Goal: Information Seeking & Learning: Compare options

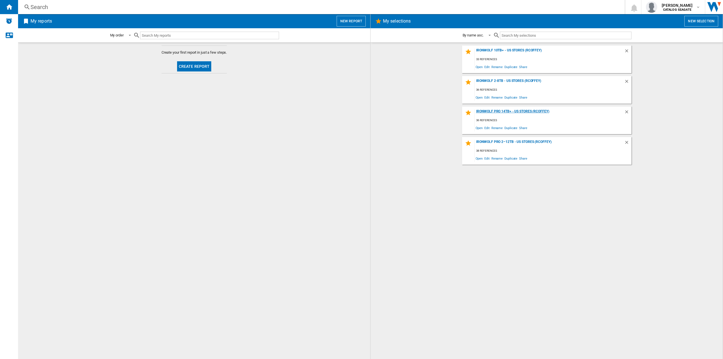
click at [489, 112] on div "IronWolf Pro 14TB+ - US Stores (rcoffey)" at bounding box center [548, 113] width 149 height 8
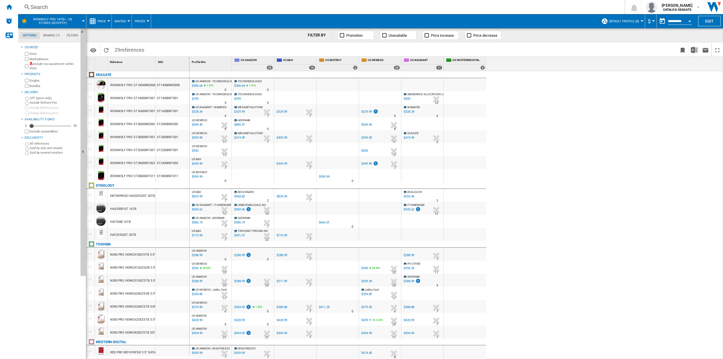
scroll to position [114, 0]
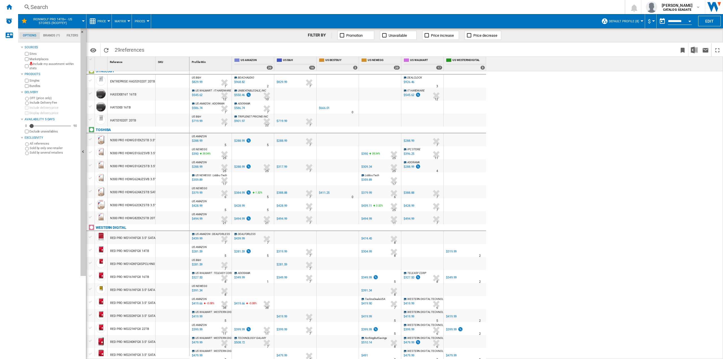
click at [142, 342] on div "RED PRO WD240KFGX 3.5" SATA III 24TB 7200 512MB" at bounding box center [147, 341] width 75 height 13
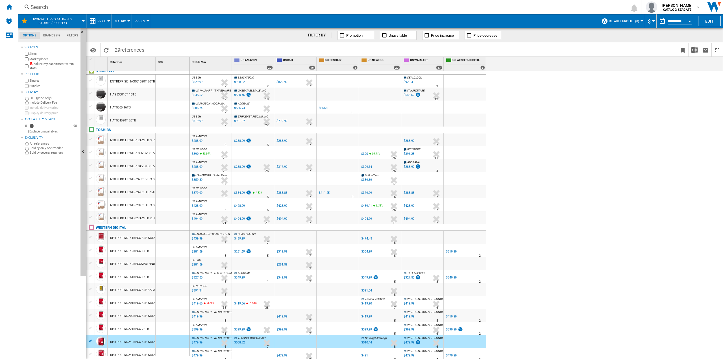
click at [467, 338] on div at bounding box center [464, 341] width 42 height 13
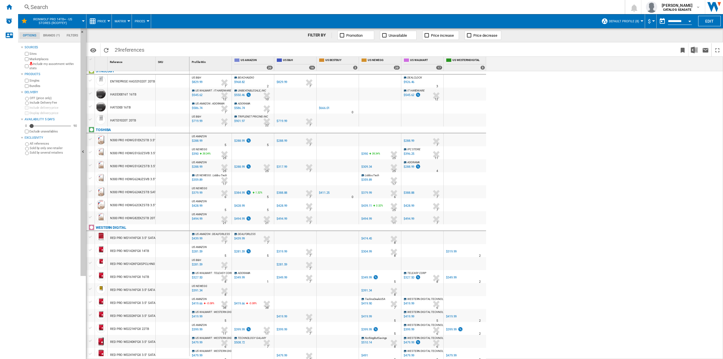
click at [466, 338] on div at bounding box center [464, 341] width 42 height 13
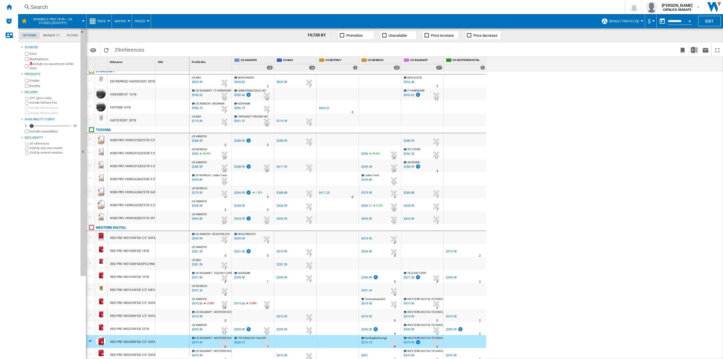
scroll to position [116, 0]
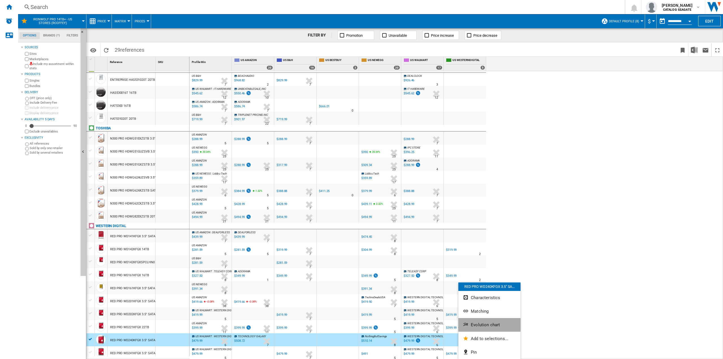
click at [481, 324] on span "Evolution chart" at bounding box center [484, 324] width 29 height 5
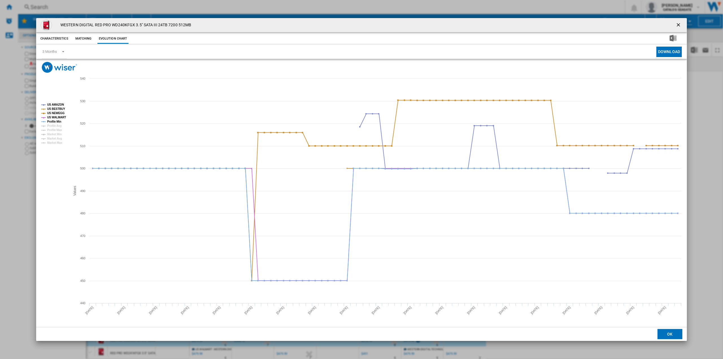
click at [49, 41] on button "Characteristics" at bounding box center [54, 39] width 31 height 10
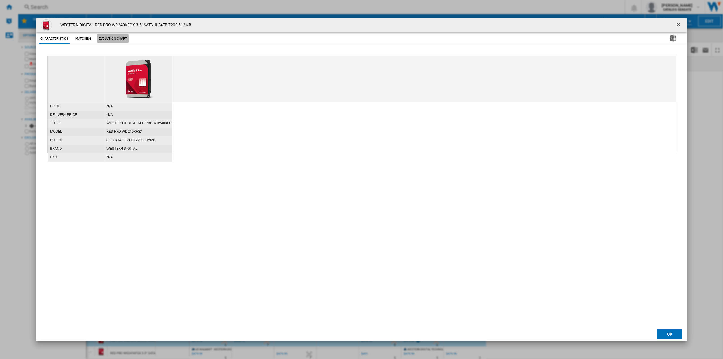
click at [106, 39] on button "Evolution chart" at bounding box center [112, 39] width 31 height 10
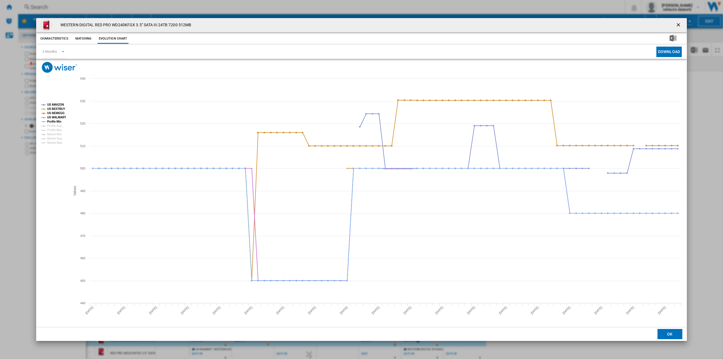
click at [40, 131] on rect "Product popup" at bounding box center [53, 123] width 29 height 45
click at [5, 203] on div "WESTERN DIGITAL RED PRO WD240KFGX 3.5" SATA III 24TB 7200 512MB Characteristics…" at bounding box center [361, 179] width 723 height 359
click at [678, 25] on ng-md-icon "getI18NText('BUTTONS.CLOSE_DIALOG')" at bounding box center [678, 25] width 7 height 7
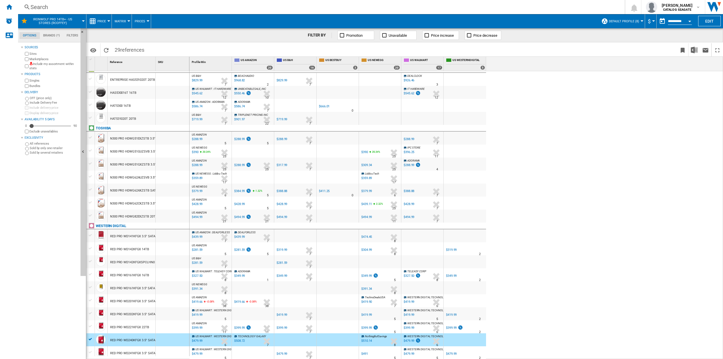
click at [453, 352] on div "$479.99" at bounding box center [451, 354] width 11 height 4
click at [168, 352] on div at bounding box center [361, 179] width 723 height 359
click at [166, 352] on div at bounding box center [173, 352] width 34 height 13
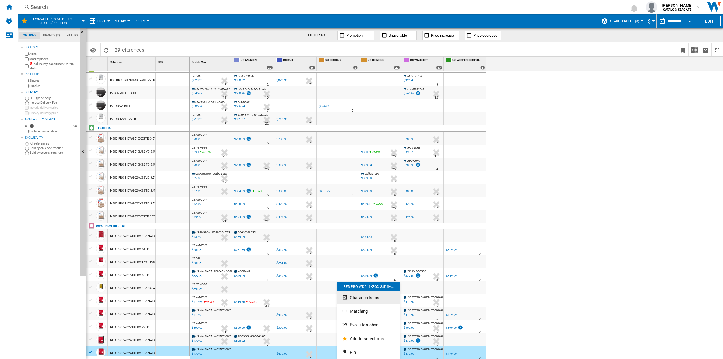
click at [362, 299] on span "Characteristics" at bounding box center [364, 297] width 29 height 5
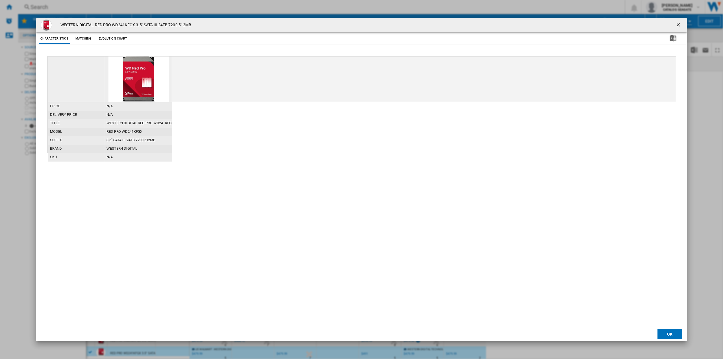
click at [107, 36] on button "Evolution chart" at bounding box center [112, 39] width 31 height 10
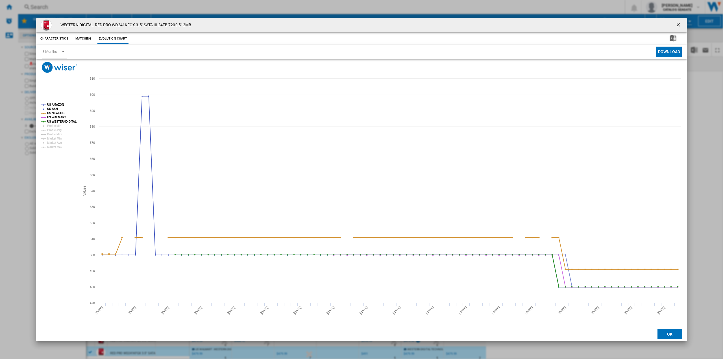
click at [679, 25] on ng-md-icon "getI18NText('BUTTONS.CLOSE_DIALOG')" at bounding box center [678, 25] width 7 height 7
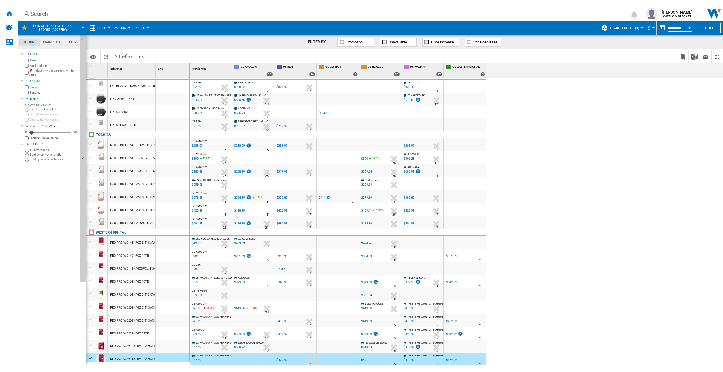
scroll to position [0, 0]
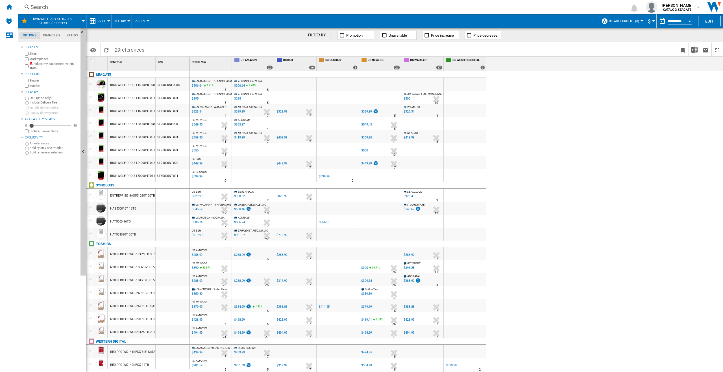
click at [128, 110] on div "IRONWOLF PRO ST16000NT001 16TB" at bounding box center [136, 111] width 53 height 13
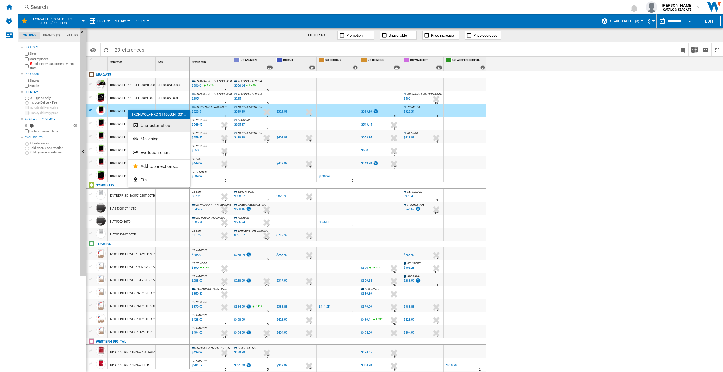
click at [156, 123] on span "Characteristics" at bounding box center [155, 125] width 29 height 5
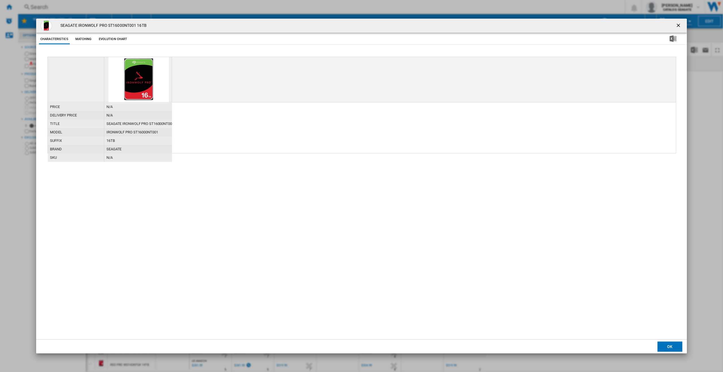
drag, startPoint x: 110, startPoint y: 39, endPoint x: 104, endPoint y: 38, distance: 5.4
click at [110, 39] on button "Evolution chart" at bounding box center [112, 39] width 31 height 10
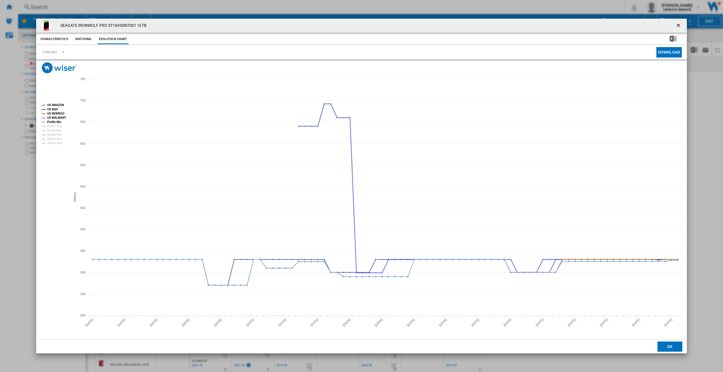
click at [56, 104] on tspan "US AMAZON" at bounding box center [55, 105] width 17 height 3
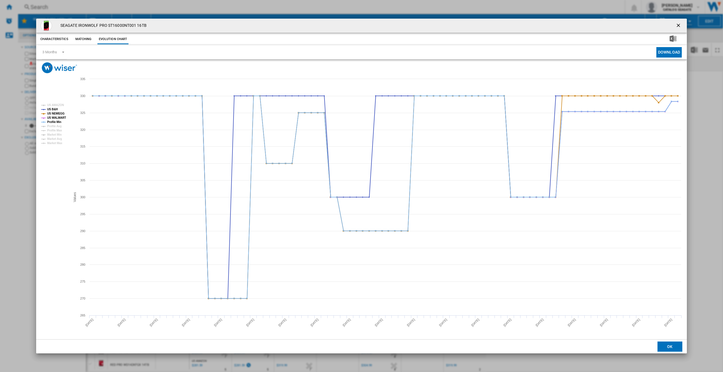
click at [56, 104] on tspan "US AMAZON" at bounding box center [55, 105] width 17 height 3
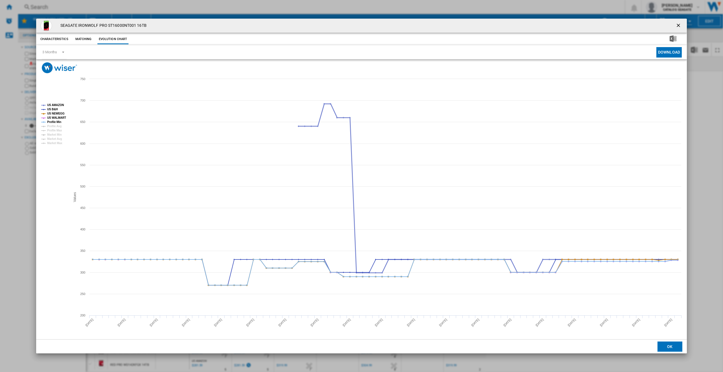
click at [56, 104] on tspan "US AMAZON" at bounding box center [55, 105] width 17 height 3
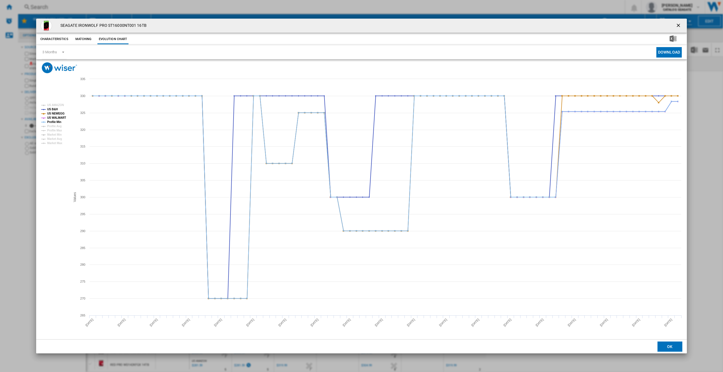
click at [56, 104] on tspan "US AMAZON" at bounding box center [55, 105] width 17 height 3
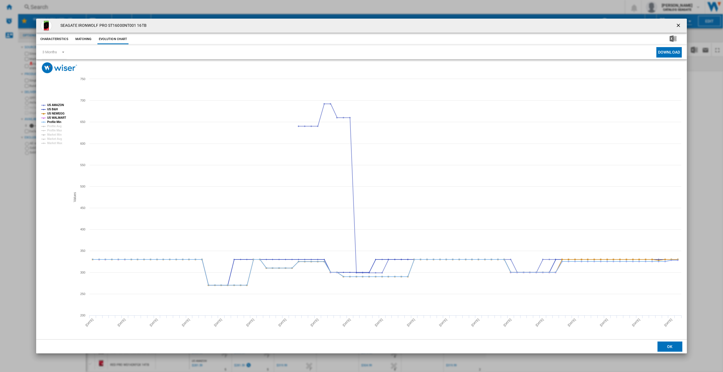
click at [675, 23] on button "Product popup" at bounding box center [678, 25] width 11 height 11
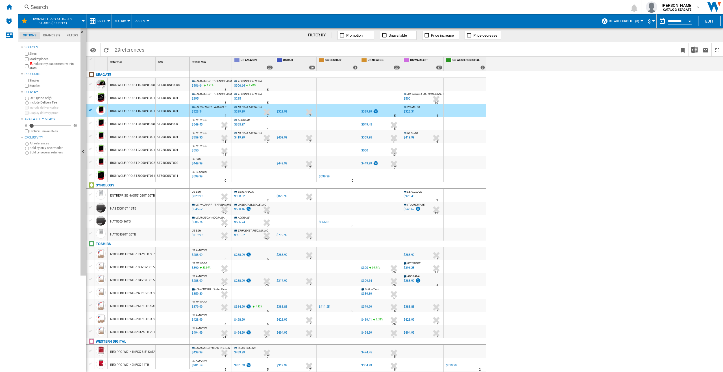
scroll to position [101, 0]
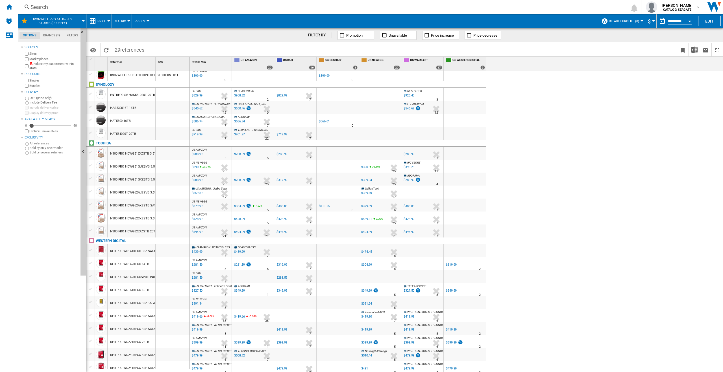
click at [139, 289] on div "RED PRO WD161KFGX 16TB" at bounding box center [129, 290] width 39 height 13
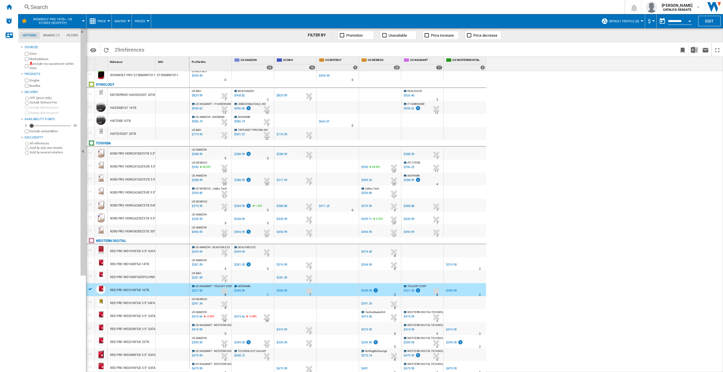
click at [139, 289] on div "RED PRO WD161KFGX 16TB" at bounding box center [129, 290] width 39 height 13
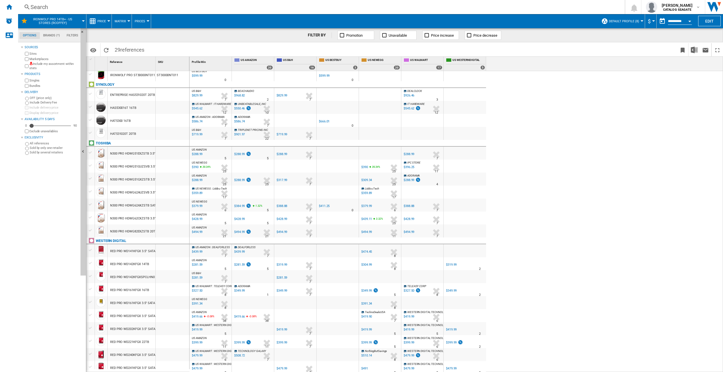
click at [139, 289] on div "RED PRO WD161KFGX 16TB" at bounding box center [129, 290] width 39 height 13
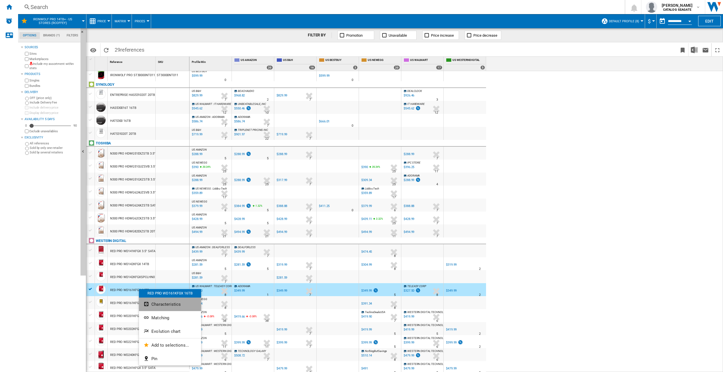
click at [167, 306] on span "Characteristics" at bounding box center [165, 304] width 29 height 5
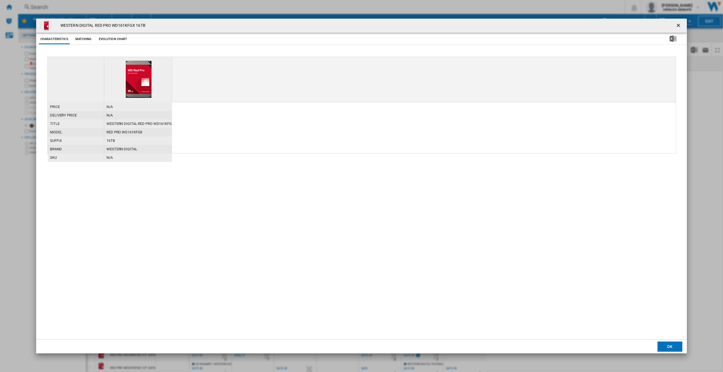
click at [111, 41] on button "Evolution chart" at bounding box center [112, 39] width 31 height 10
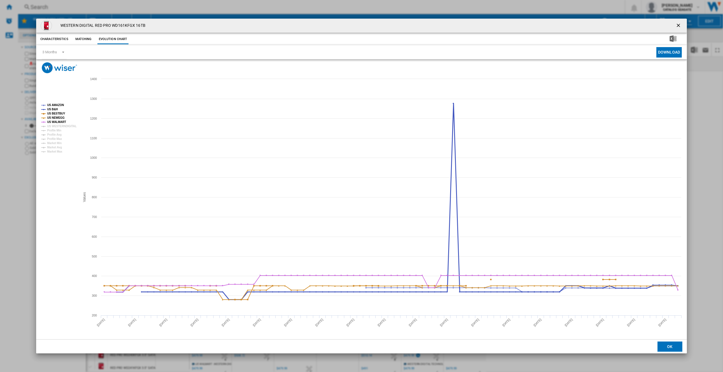
click at [56, 110] on tspan "US B&H" at bounding box center [52, 109] width 11 height 3
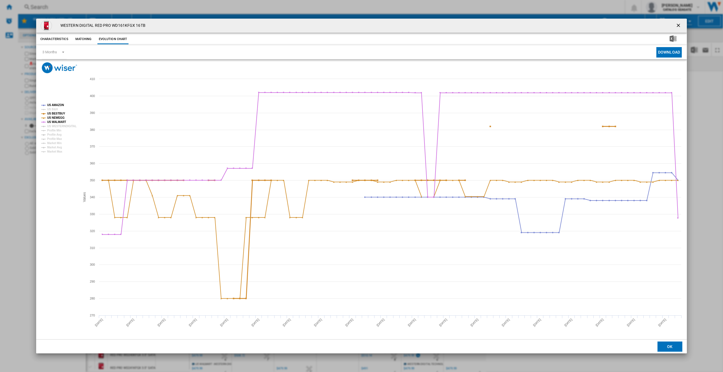
click at [58, 113] on tspan "US BESTBUY" at bounding box center [56, 113] width 18 height 3
click at [58, 117] on tspan "US NEWEGG" at bounding box center [55, 117] width 17 height 3
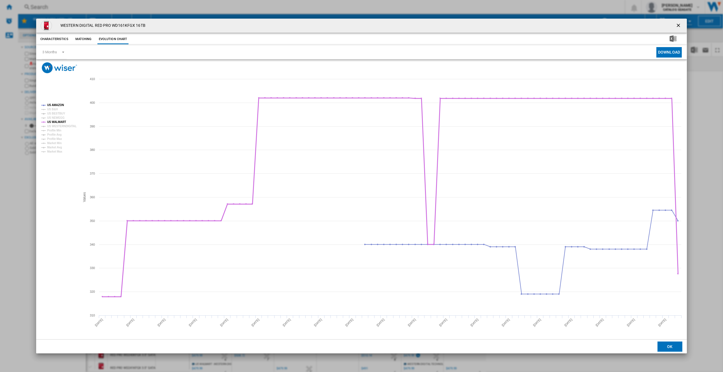
click at [58, 122] on tspan "US WALMART" at bounding box center [56, 122] width 19 height 3
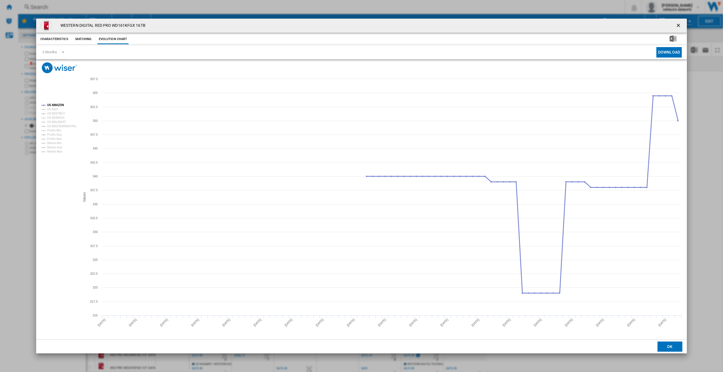
click at [55, 104] on tspan "US AMAZON" at bounding box center [55, 105] width 17 height 3
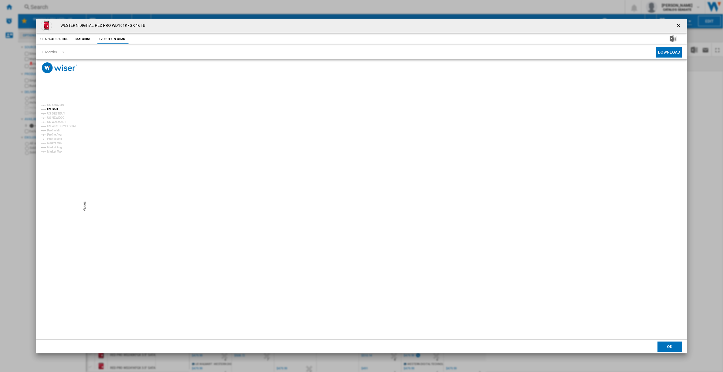
click at [54, 110] on tspan "US B&H" at bounding box center [52, 109] width 11 height 3
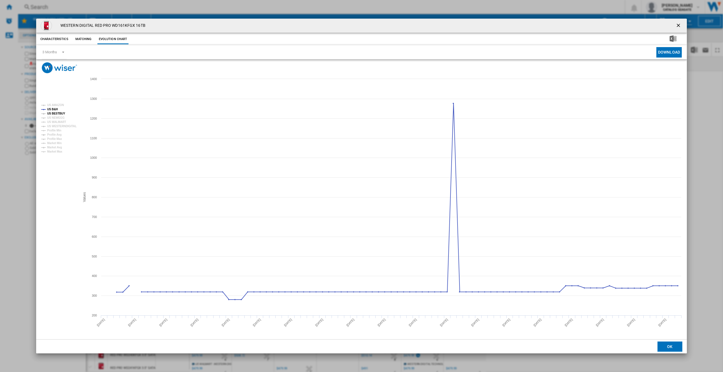
click at [55, 114] on tspan "US BESTBUY" at bounding box center [56, 113] width 18 height 3
click at [54, 109] on tspan "US B&H" at bounding box center [52, 109] width 11 height 3
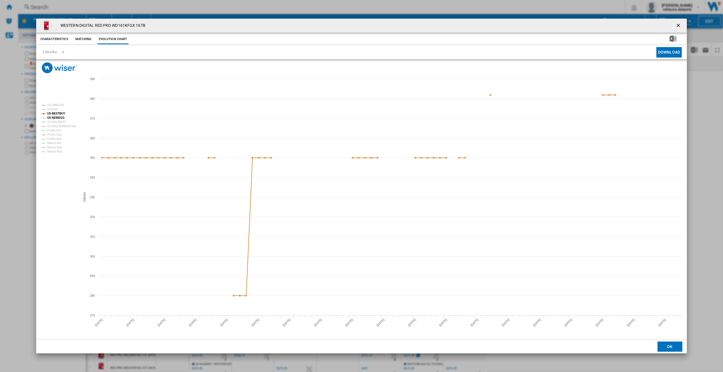
click at [58, 119] on tspan "US NEWEGG" at bounding box center [55, 117] width 17 height 3
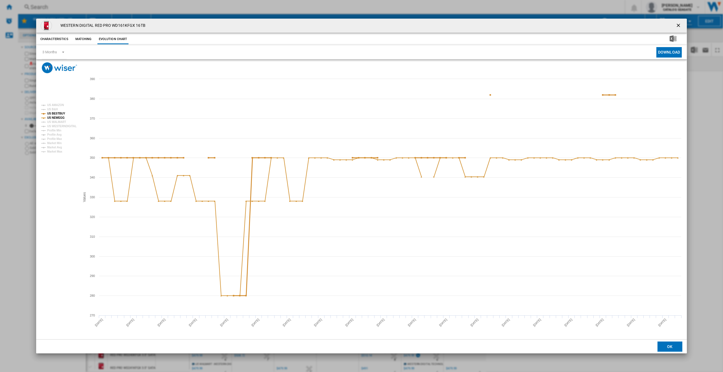
click at [57, 113] on tspan "US BESTBUY" at bounding box center [56, 113] width 18 height 3
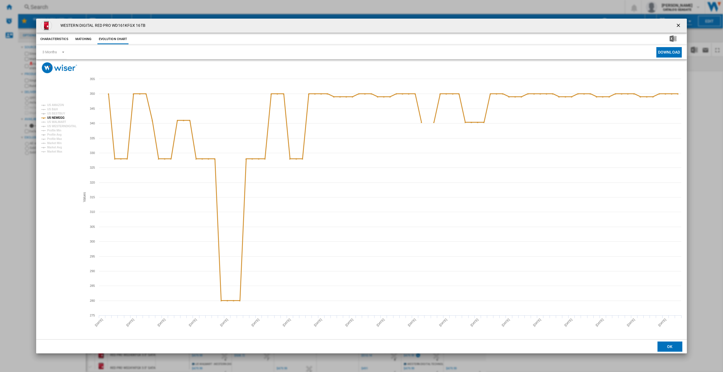
click at [58, 117] on tspan "US NEWEGG" at bounding box center [55, 117] width 17 height 3
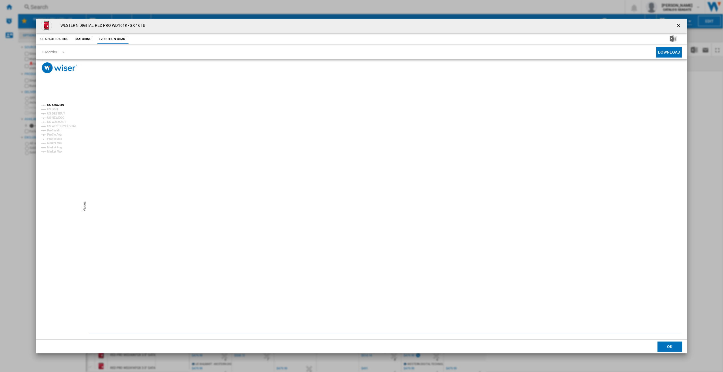
click at [63, 105] on tspan "US AMAZON" at bounding box center [55, 105] width 17 height 3
click at [680, 27] on ng-md-icon "getI18NText('BUTTONS.CLOSE_DIALOG')" at bounding box center [678, 26] width 7 height 7
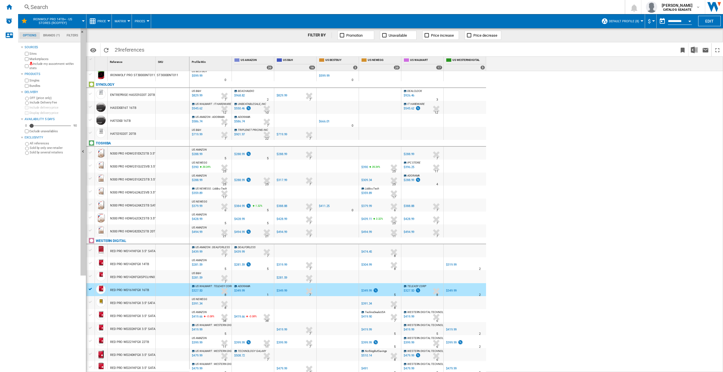
scroll to position [102, 0]
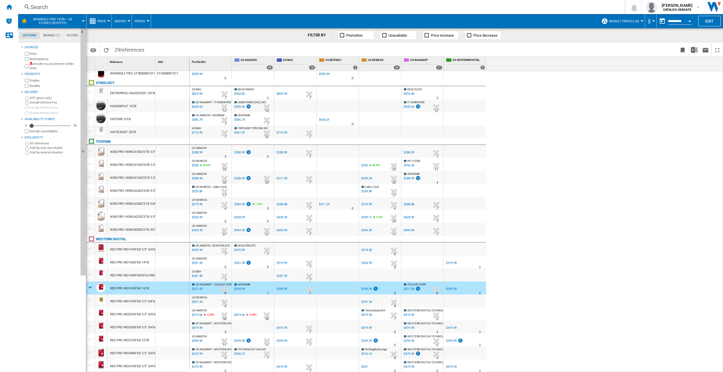
click at [144, 299] on div "RED PRO WD161KFGX 3.5'' SATA III 16TB 7200 512MB NEW" at bounding box center [151, 301] width 82 height 13
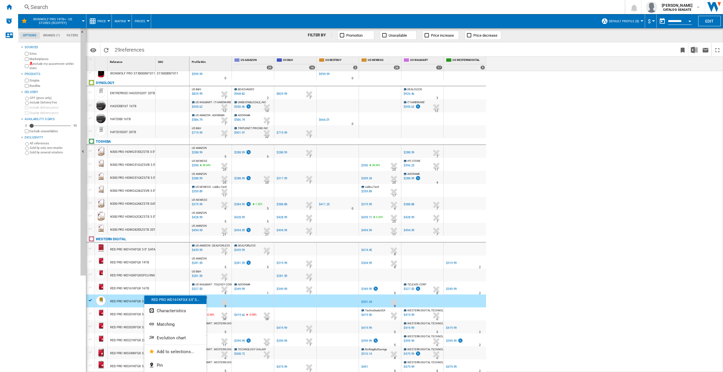
click at [321, 301] on div at bounding box center [361, 186] width 723 height 372
click at [334, 287] on div at bounding box center [337, 288] width 42 height 13
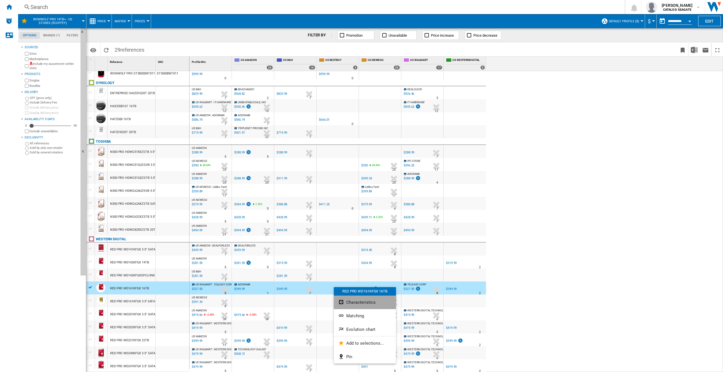
click at [351, 299] on button "Characteristics" at bounding box center [365, 303] width 62 height 14
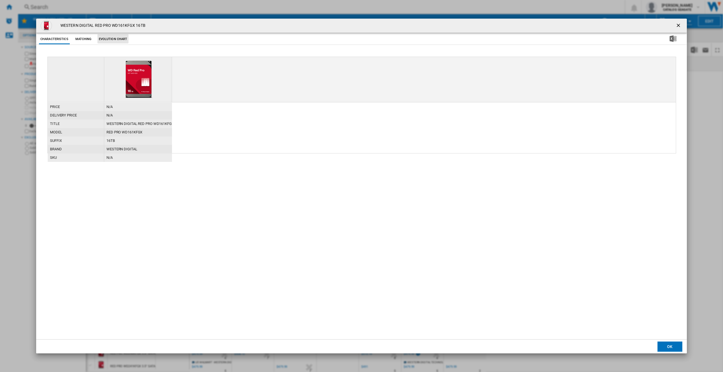
click at [117, 35] on button "Evolution chart" at bounding box center [112, 39] width 31 height 10
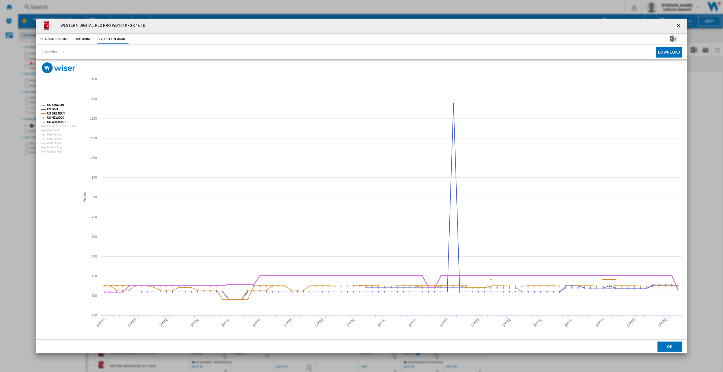
click at [54, 121] on tspan "US WALMART" at bounding box center [56, 122] width 19 height 3
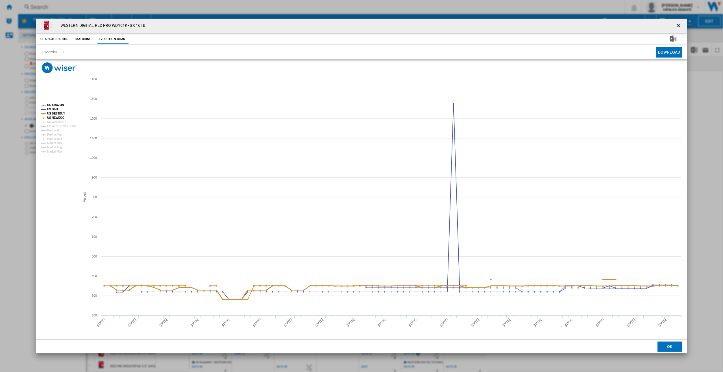
click at [56, 117] on tspan "US NEWEGG" at bounding box center [55, 117] width 17 height 3
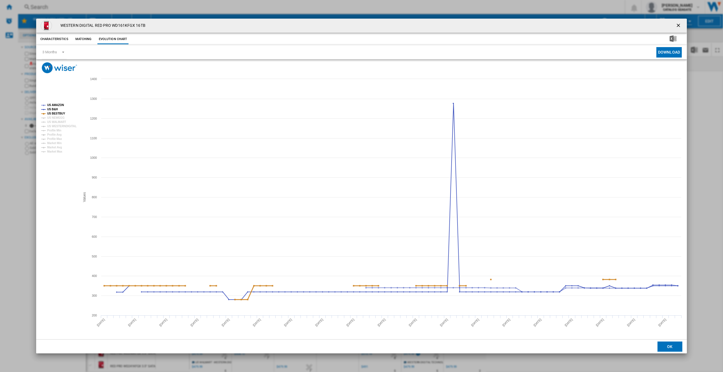
click at [56, 114] on tspan "US BESTBUY" at bounding box center [56, 113] width 18 height 3
click at [55, 109] on tspan "US B&H" at bounding box center [52, 109] width 11 height 3
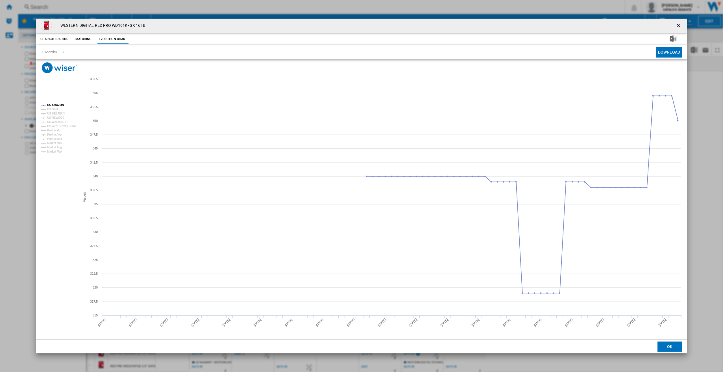
click at [680, 27] on ng-md-icon "getI18NText('BUTTONS.CLOSE_DIALOG')" at bounding box center [678, 26] width 7 height 7
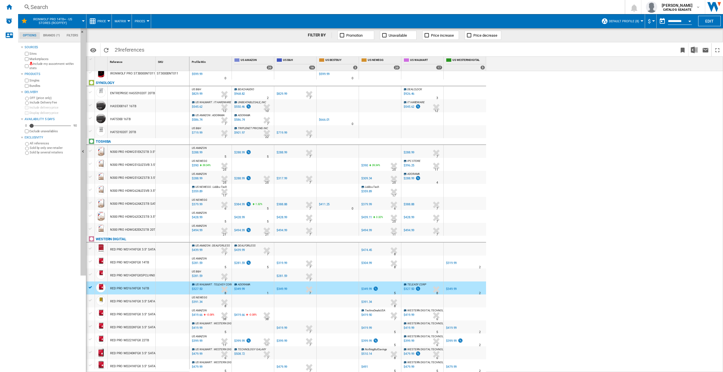
click at [103, 19] on button "Price" at bounding box center [102, 21] width 11 height 14
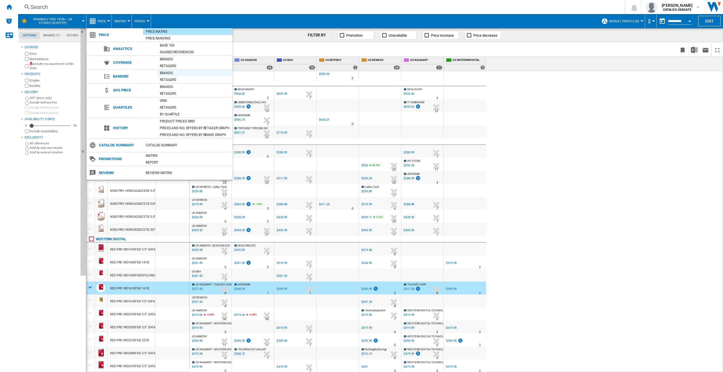
click at [165, 74] on div "Brands" at bounding box center [194, 73] width 75 height 6
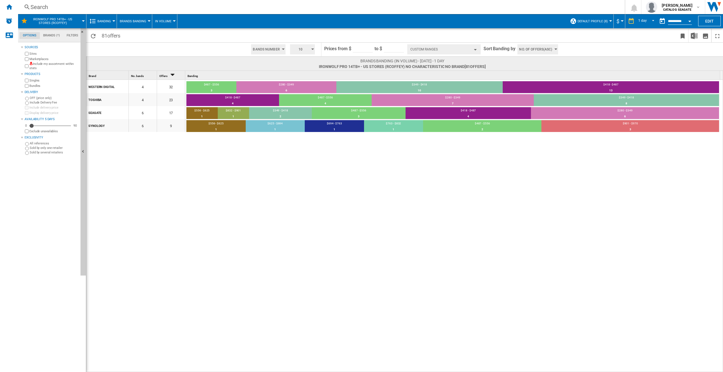
click at [53, 37] on md-tab-item "Brands (*)" at bounding box center [51, 35] width 23 height 7
click at [72, 35] on md-tab-item "Filters" at bounding box center [72, 35] width 18 height 7
click at [27, 36] on md-tab-item "Options" at bounding box center [29, 35] width 20 height 7
click at [448, 47] on button "Custom Ranges" at bounding box center [443, 49] width 73 height 10
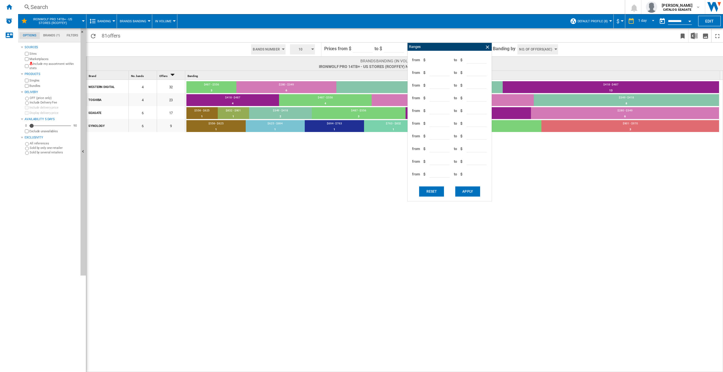
click at [555, 220] on div "WESTERN DIGITAL 4 32 $487 - $556 3 9.38% $280 - $349 6 18.75% $349 - $418 10 31…" at bounding box center [404, 226] width 636 height 293
click at [108, 24] on button "Banding" at bounding box center [105, 21] width 16 height 14
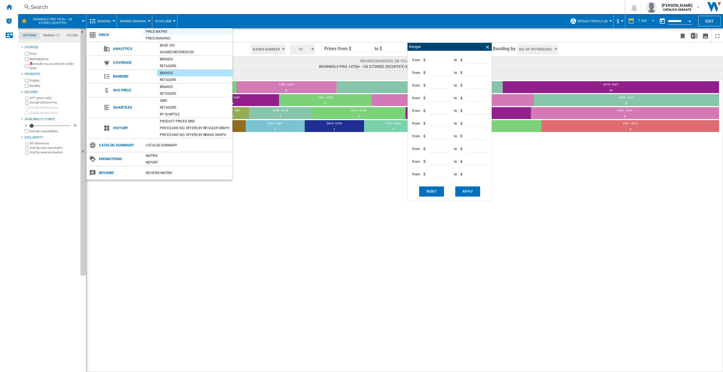
click at [166, 32] on div "Price Matrix" at bounding box center [187, 32] width 89 height 6
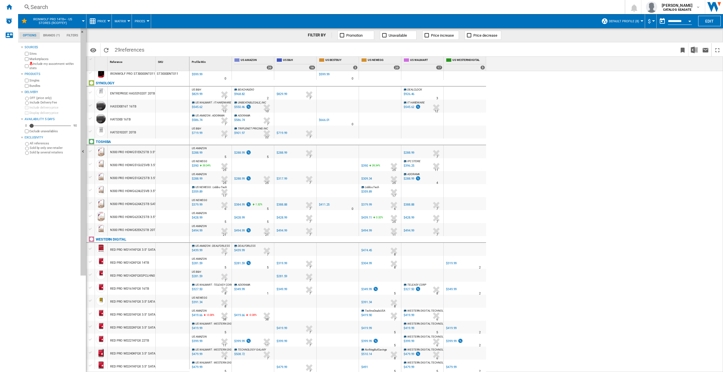
scroll to position [102, 0]
click at [298, 303] on div at bounding box center [295, 301] width 42 height 13
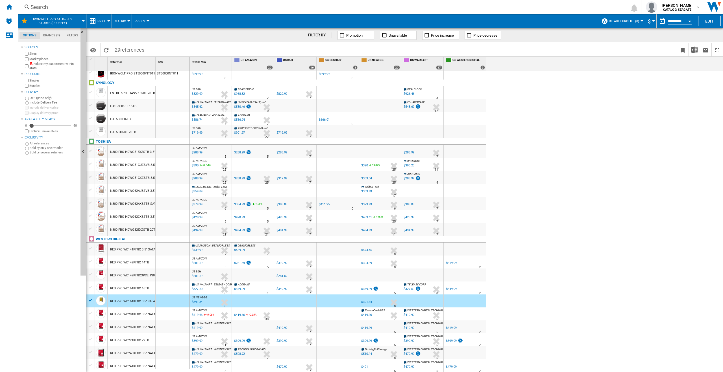
click at [282, 291] on div "$349.99" at bounding box center [281, 289] width 12 height 6
click at [253, 289] on div "ADORAMA -1.0 % $349.99 % N/A 1 ADORAMA" at bounding box center [253, 289] width 40 height 13
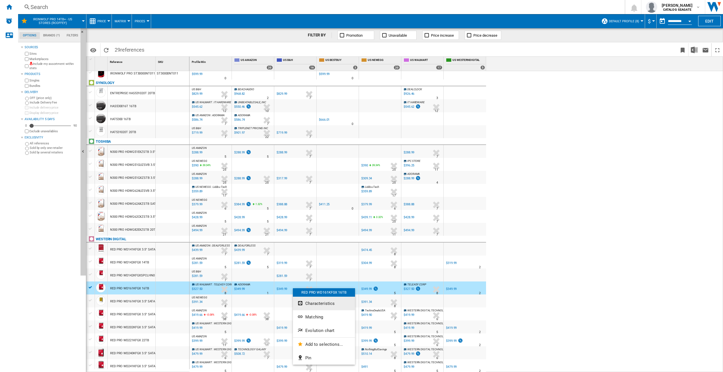
click at [308, 305] on span "Characteristics" at bounding box center [319, 303] width 29 height 5
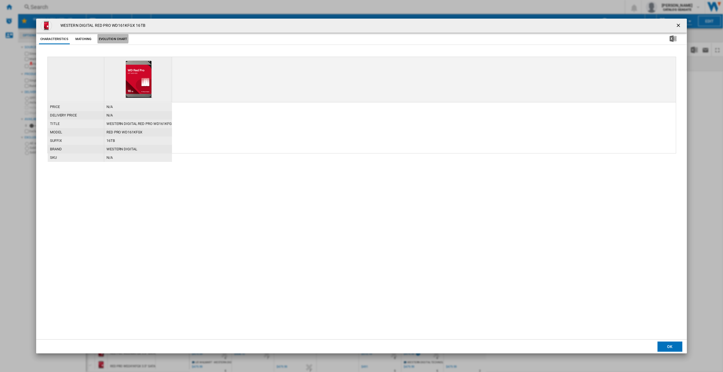
click at [100, 36] on button "Evolution chart" at bounding box center [112, 39] width 31 height 10
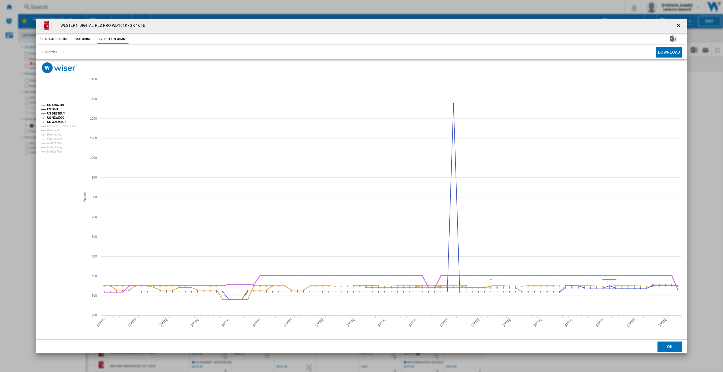
click at [54, 122] on tspan "US WALMART" at bounding box center [56, 122] width 19 height 3
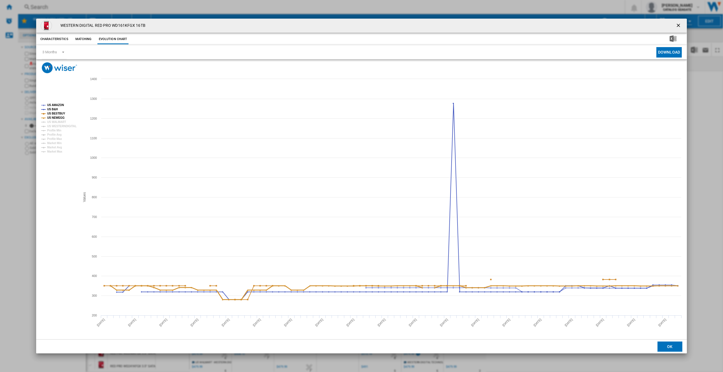
click at [55, 118] on tspan "US NEWEGG" at bounding box center [55, 117] width 17 height 3
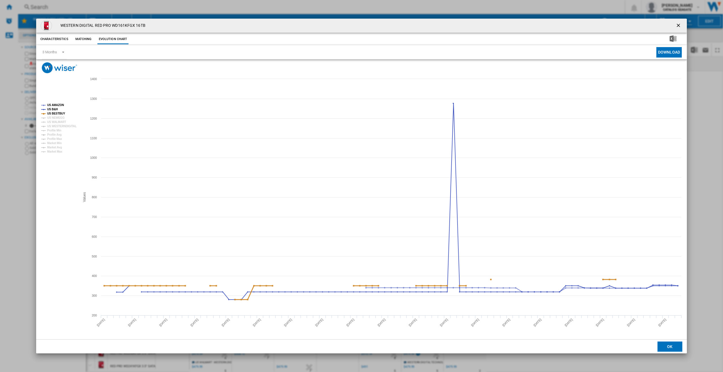
click at [58, 112] on tspan "US BESTBUY" at bounding box center [56, 113] width 18 height 3
click at [58, 110] on rect "Product popup" at bounding box center [58, 129] width 39 height 54
click at [53, 110] on tspan "US B&H" at bounding box center [52, 109] width 11 height 3
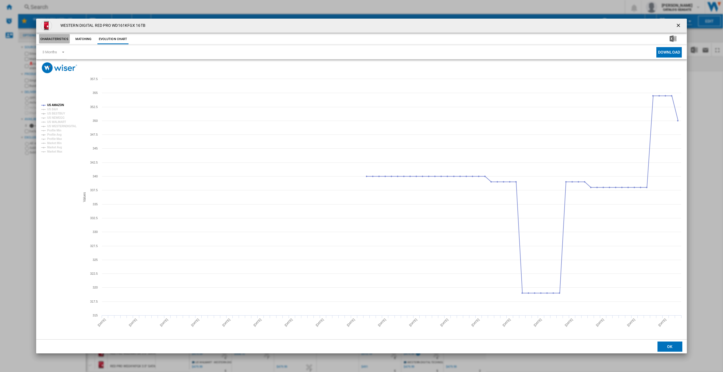
click at [51, 37] on button "Characteristics" at bounding box center [54, 39] width 31 height 10
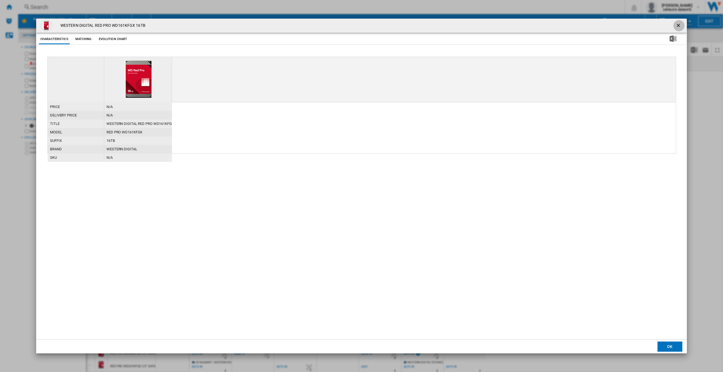
click at [676, 25] on ng-md-icon "getI18NText('BUTTONS.CLOSE_DIALOG')" at bounding box center [678, 26] width 7 height 7
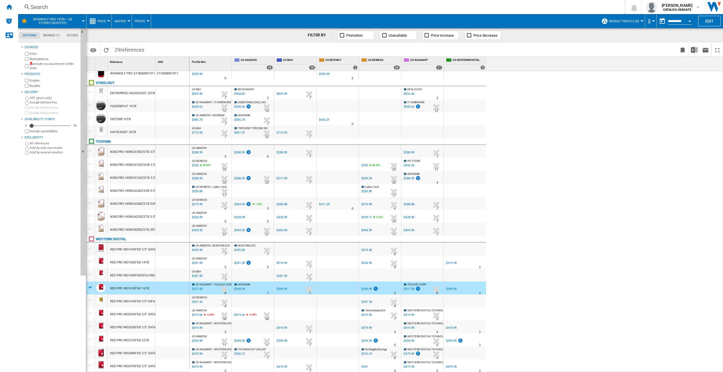
click at [134, 263] on div "RED PRO WD142KFGX 14TB" at bounding box center [129, 262] width 39 height 13
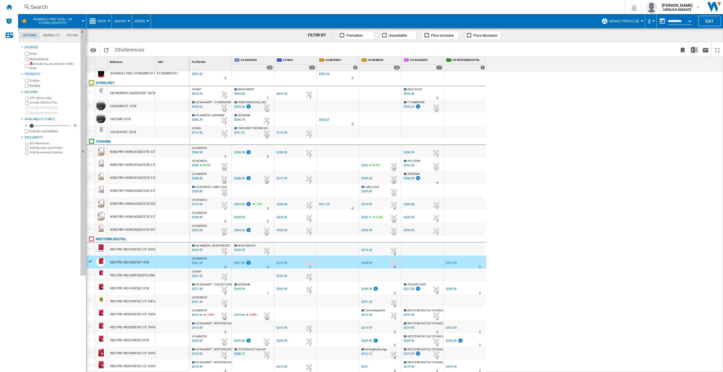
click at [138, 279] on div "RED PRO WD142KFGXSPCLHN0 3.5" SATA III 14TB 7200 512MB" at bounding box center [154, 275] width 88 height 13
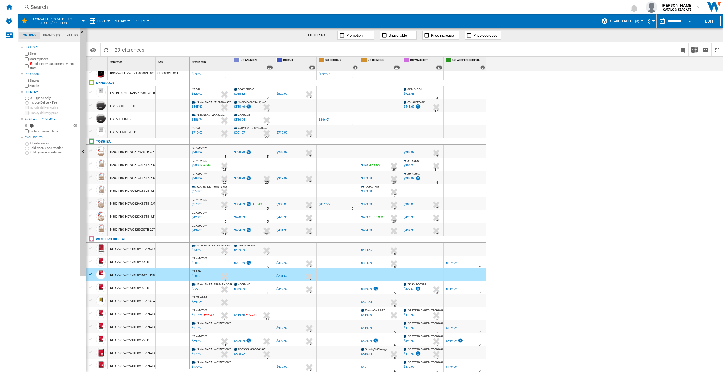
click at [138, 265] on div "RED PRO WD142KFGX 14TB" at bounding box center [129, 262] width 39 height 13
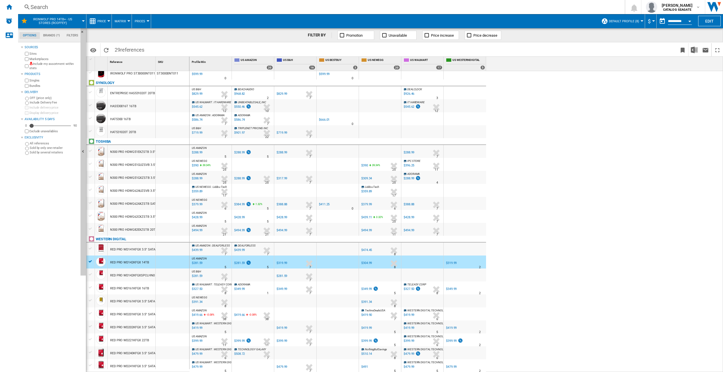
scroll to position [46, 0]
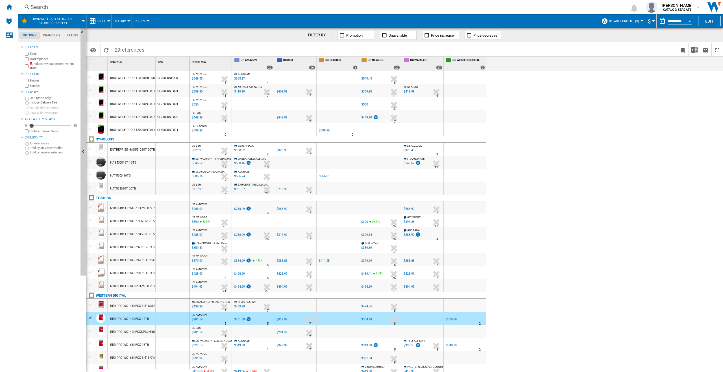
click at [292, 332] on div "%" at bounding box center [291, 333] width 3 height 7
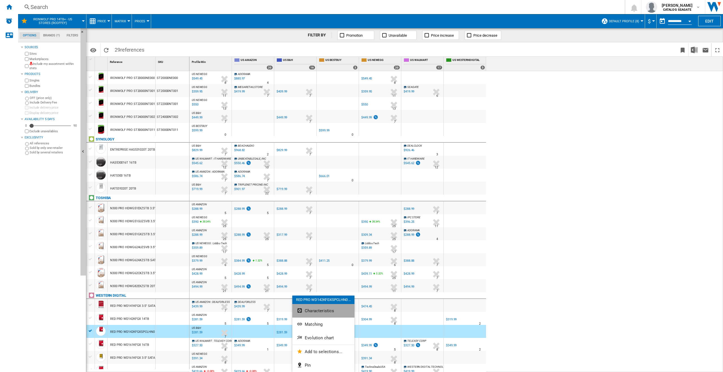
click at [326, 310] on span "Characteristics" at bounding box center [319, 310] width 29 height 5
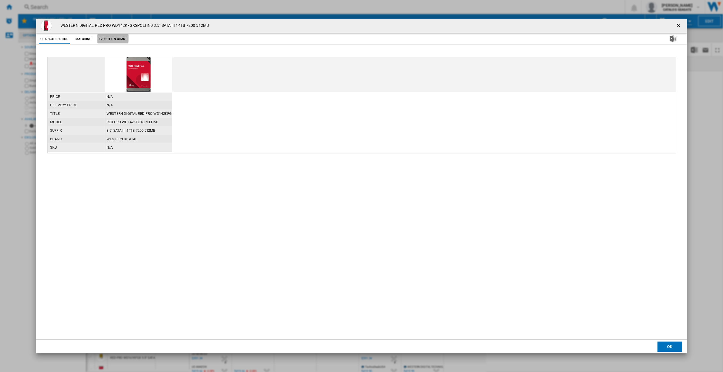
click at [105, 38] on button "Evolution chart" at bounding box center [112, 39] width 31 height 10
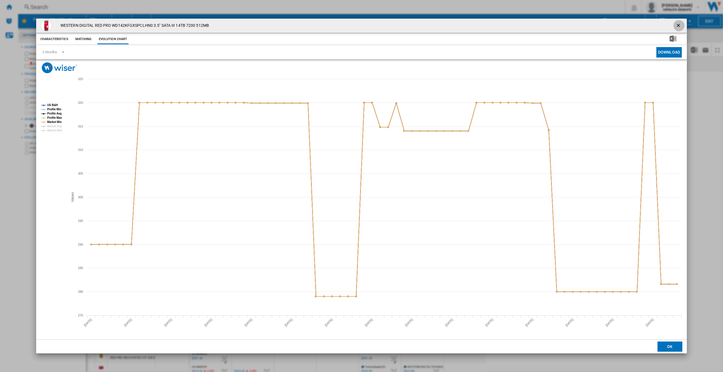
click at [678, 26] on ng-md-icon "getI18NText('BUTTONS.CLOSE_DIALOG')" at bounding box center [678, 26] width 7 height 7
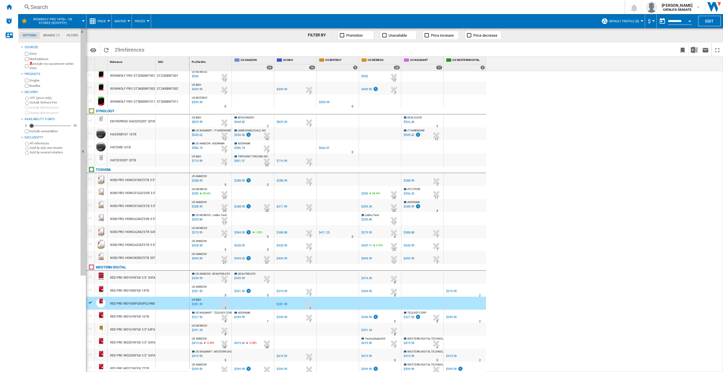
scroll to position [101, 0]
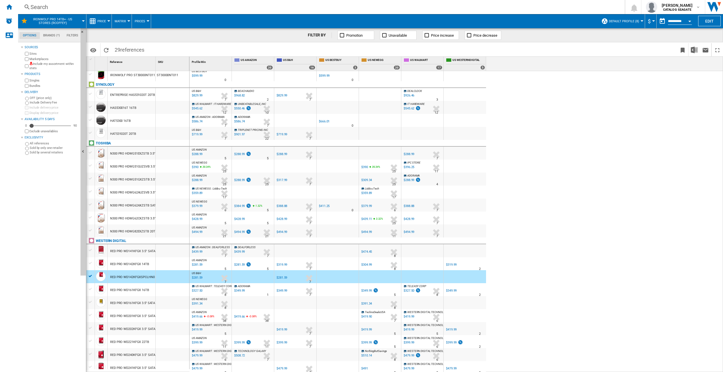
click at [139, 266] on div "RED PRO WD142KFGX 14TB" at bounding box center [129, 264] width 39 height 13
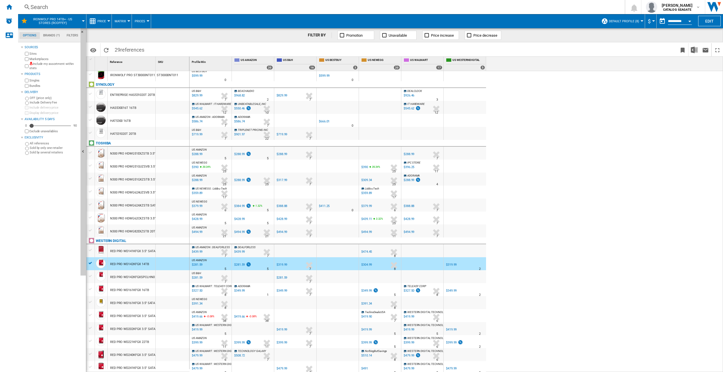
click at [150, 253] on div "RED PRO WD141KFGX 3.5" SATA III 14TB 7200 128MB" at bounding box center [147, 251] width 75 height 13
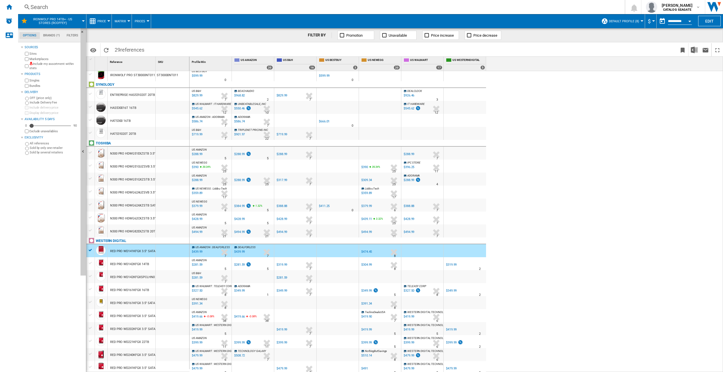
click at [253, 278] on div at bounding box center [253, 276] width 42 height 13
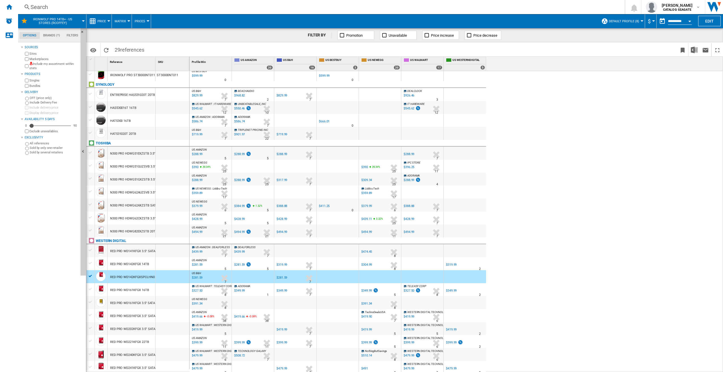
scroll to position [102, 0]
